Goal: Task Accomplishment & Management: Manage account settings

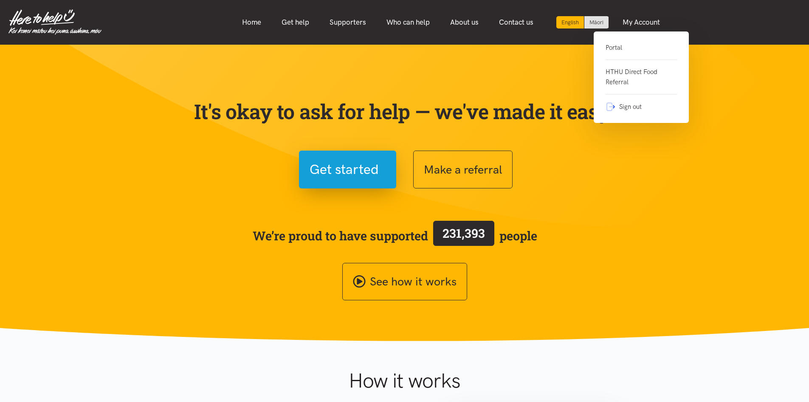
click at [627, 107] on link "Sign out" at bounding box center [641, 102] width 71 height 17
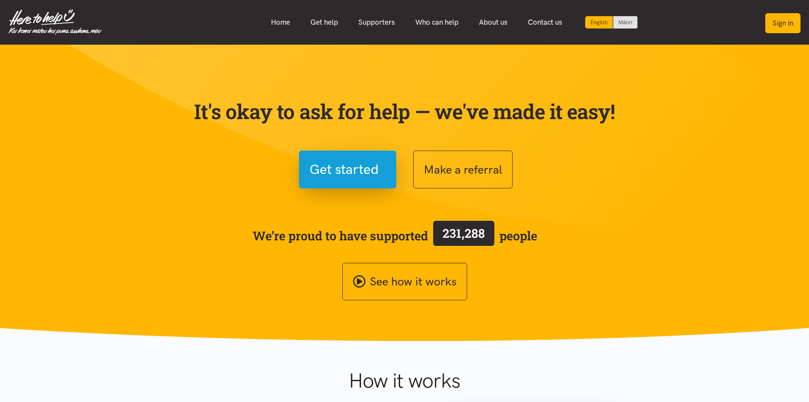
click at [780, 25] on button "Sign in" at bounding box center [783, 23] width 35 height 20
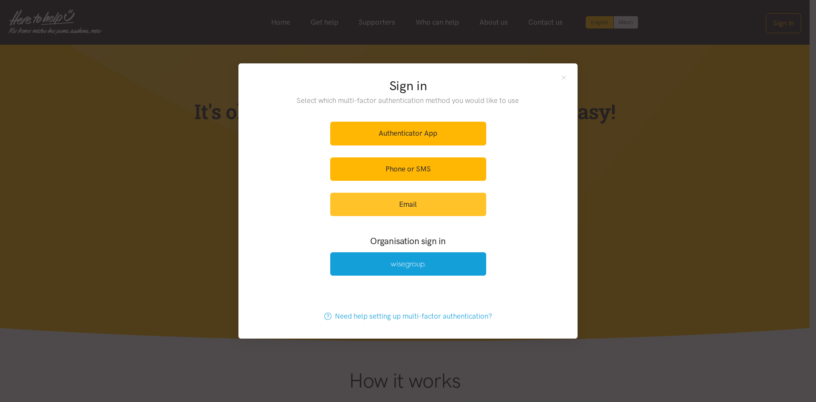
click at [437, 204] on link "Email" at bounding box center [408, 203] width 156 height 23
